Goal: Task Accomplishment & Management: Complete application form

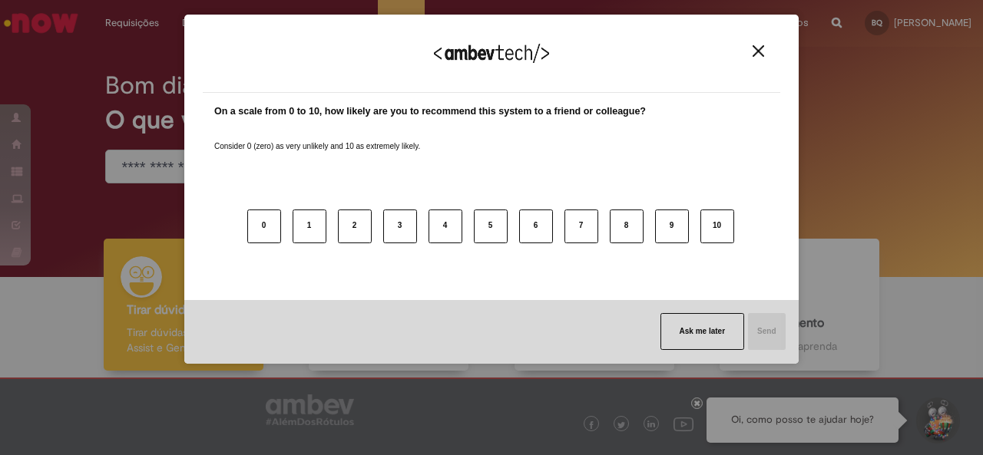
click at [765, 49] on button "Close" at bounding box center [758, 51] width 21 height 13
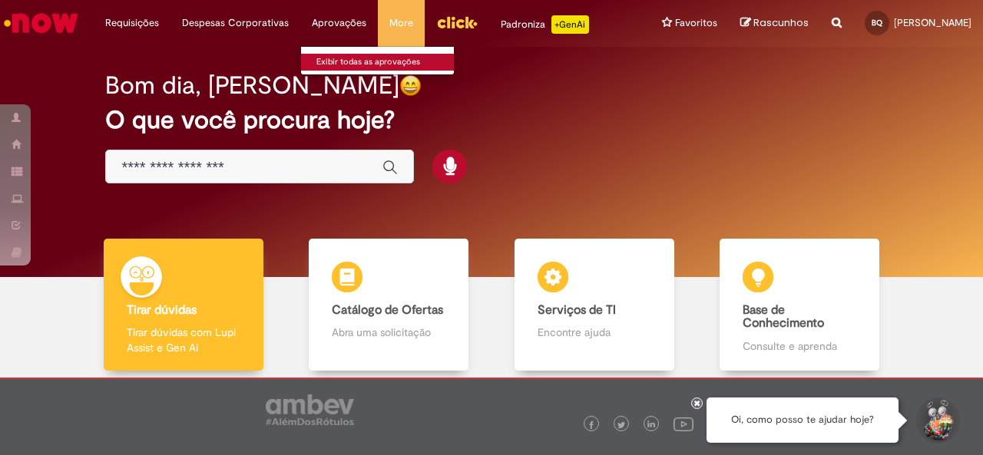
click at [338, 64] on link "Exibir todas as aprovações" at bounding box center [385, 62] width 169 height 17
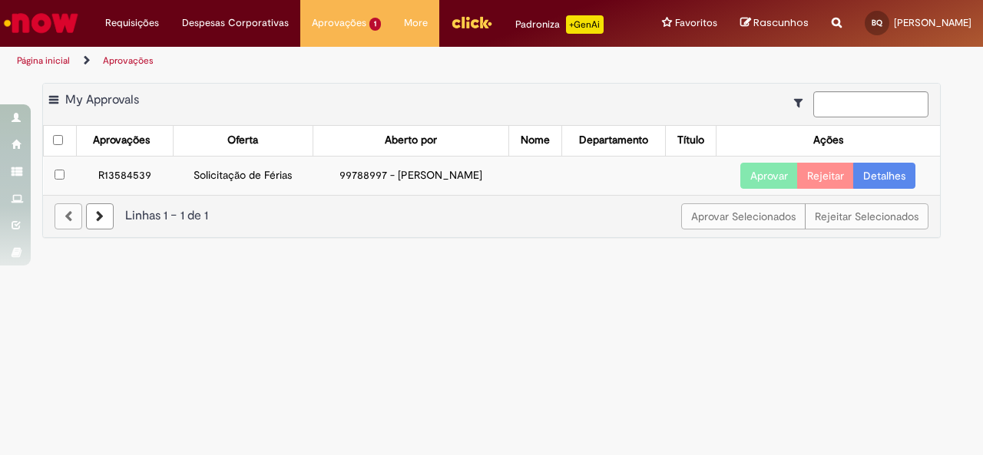
click at [903, 179] on link "Detalhes" at bounding box center [884, 176] width 62 height 26
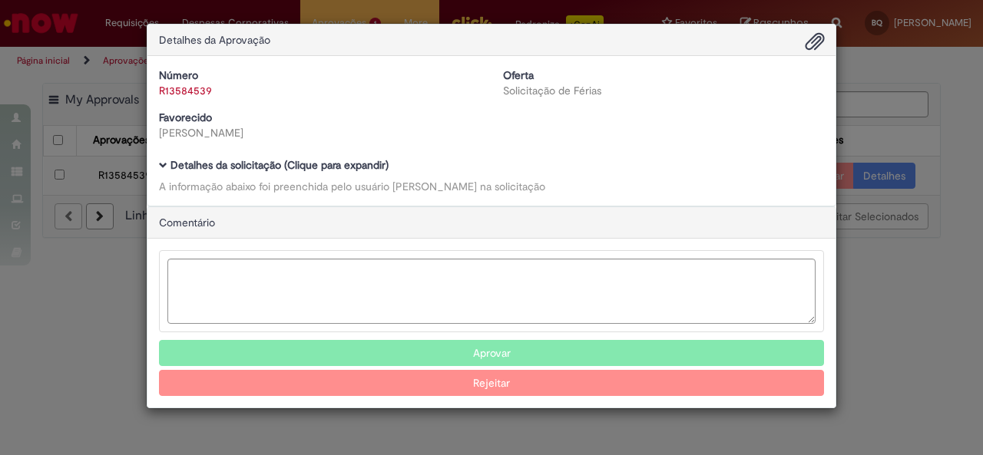
click at [163, 161] on span "Ambev Approval Modal" at bounding box center [163, 165] width 8 height 8
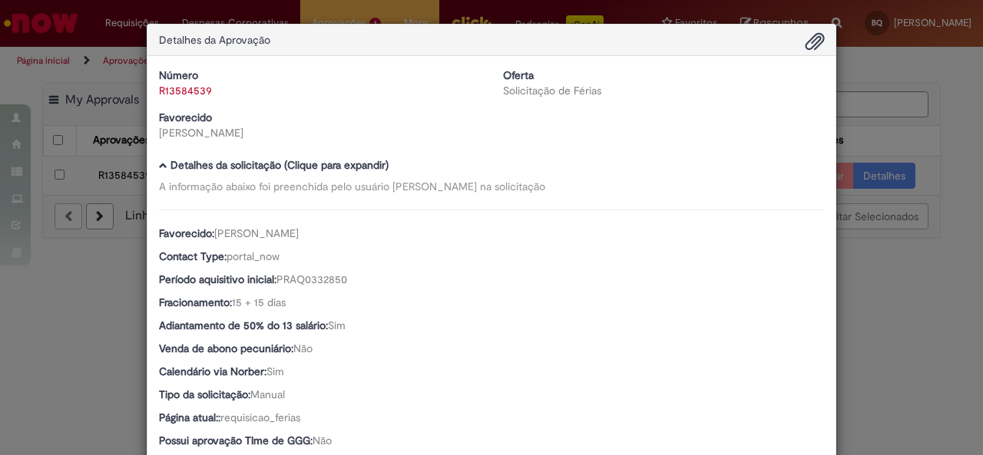
click at [159, 165] on span "Ambev Approval Modal" at bounding box center [163, 165] width 8 height 8
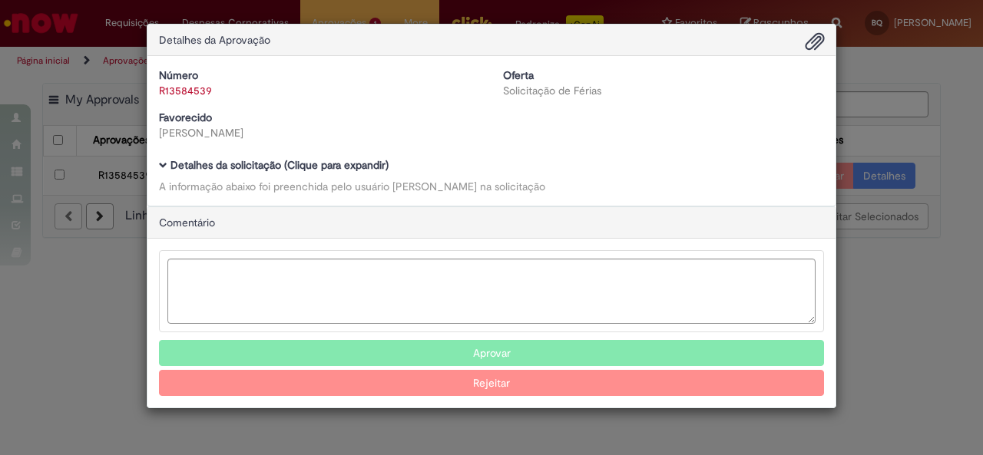
click at [83, 319] on div "Detalhes da Aprovação Número R13584539 Oferta Solicitação de Férias Favorecido …" at bounding box center [491, 227] width 983 height 455
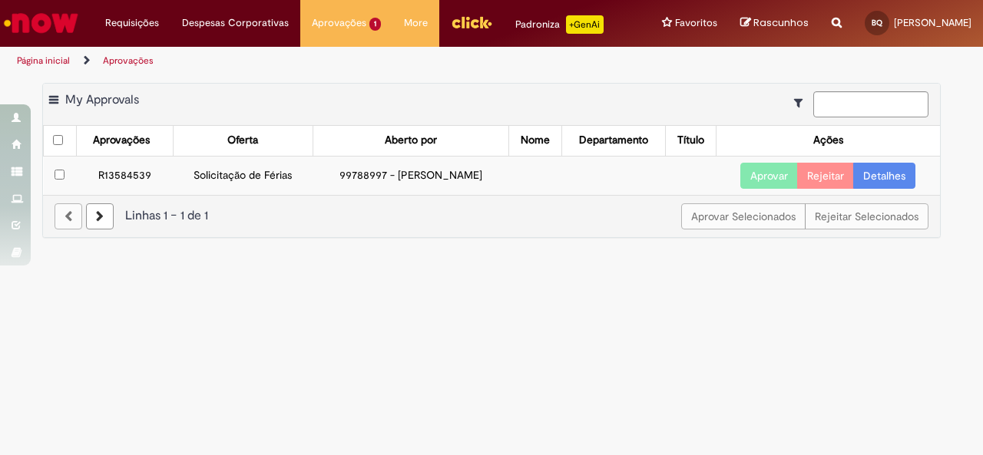
click at [888, 175] on link "Detalhes" at bounding box center [884, 176] width 62 height 26
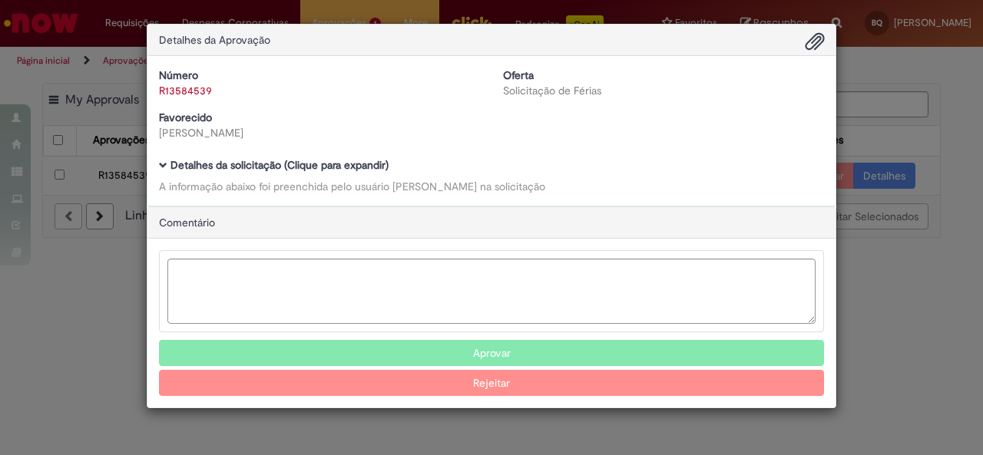
click at [339, 164] on b "Detalhes da solicitação (Clique para expandir)" at bounding box center [279, 165] width 218 height 14
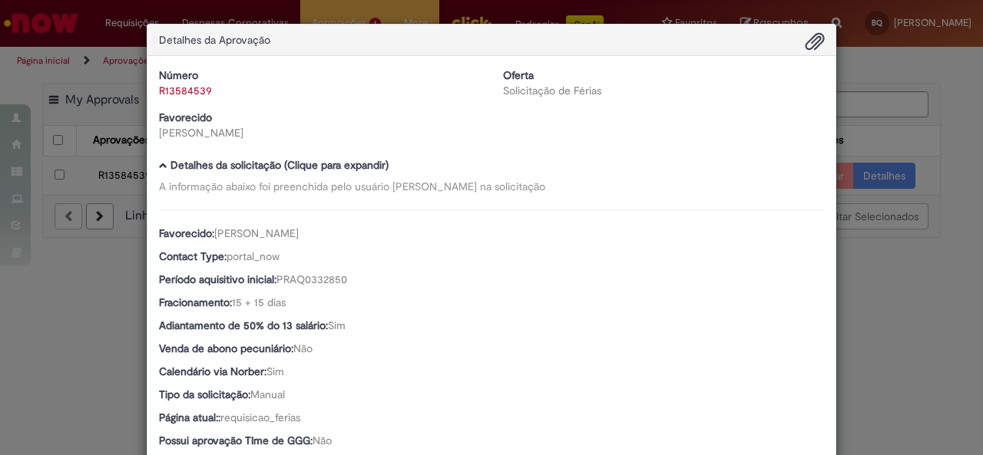
click at [0, 283] on div "Detalhes da Aprovação Número R13584539 Oferta Solicitação de Férias Favorecido …" at bounding box center [491, 227] width 983 height 455
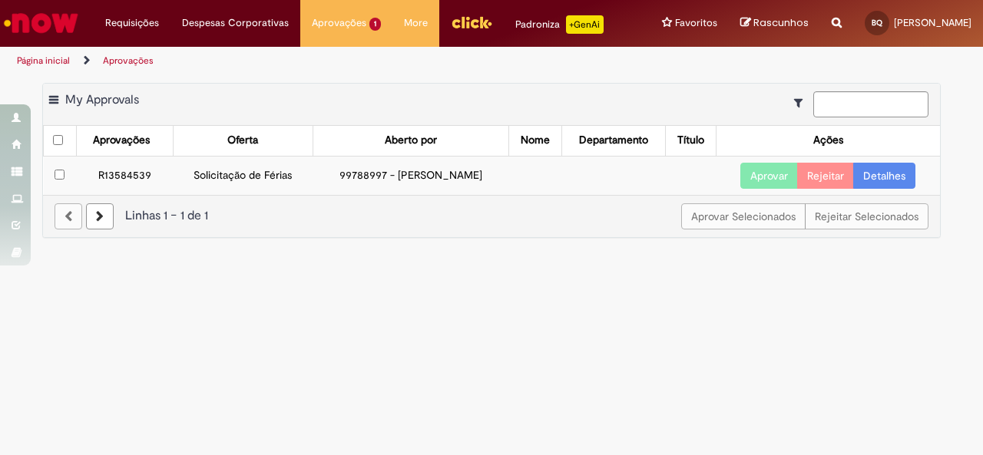
click at [758, 180] on button "Aprovar" at bounding box center [769, 176] width 58 height 26
